Goal: Find specific page/section: Find specific page/section

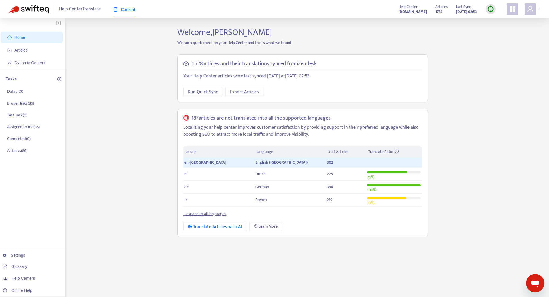
click at [507, 12] on span at bounding box center [513, 9] width 12 height 12
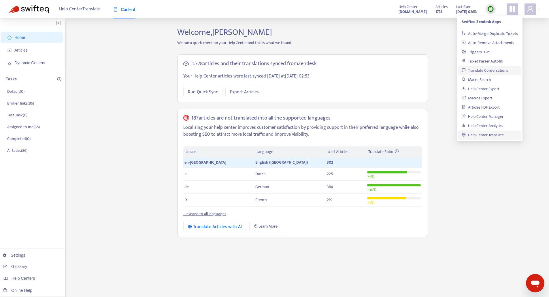
click at [500, 70] on link "Translate Conversations" at bounding box center [485, 70] width 46 height 7
